Goal: Task Accomplishment & Management: Use online tool/utility

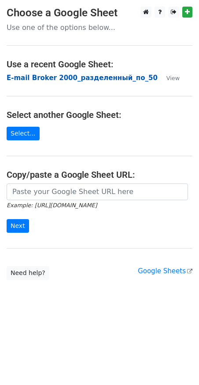
click at [69, 81] on strong "E-mail Broker 2000_разделенный_по_50" at bounding box center [82, 78] width 151 height 8
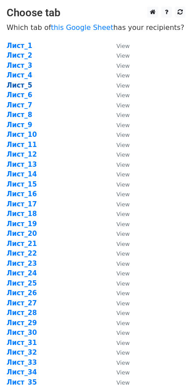
click at [21, 88] on strong "Лист_5" at bounding box center [20, 85] width 26 height 8
